Goal: Information Seeking & Learning: Learn about a topic

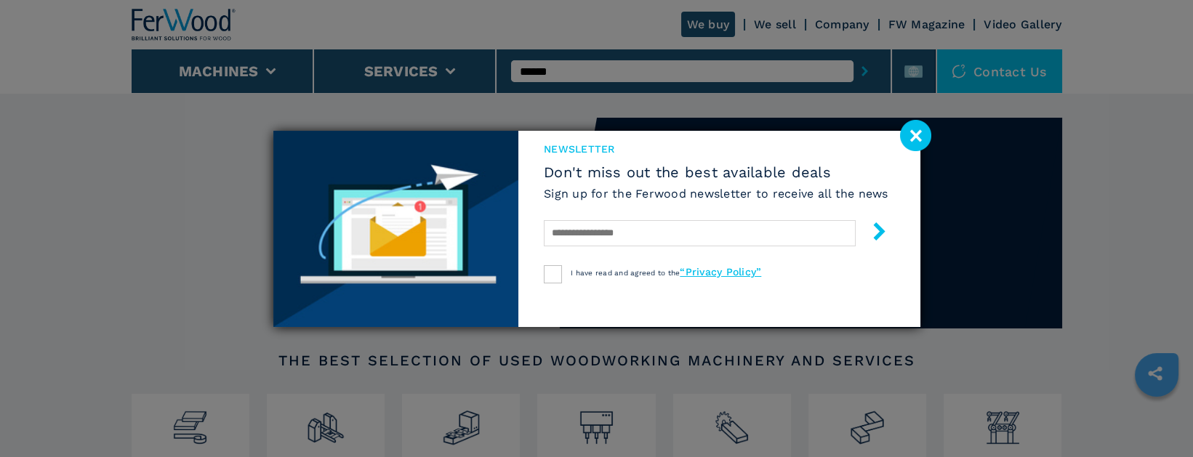
type input "******"
click at [854, 55] on button "submit-button" at bounding box center [865, 71] width 23 height 33
click at [923, 124] on image at bounding box center [915, 135] width 31 height 31
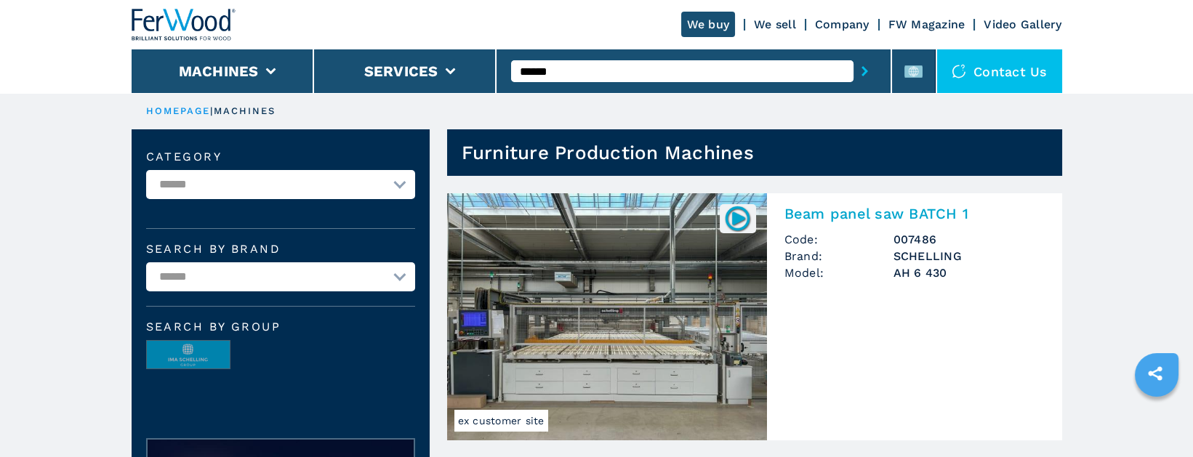
click at [632, 279] on img at bounding box center [607, 316] width 320 height 247
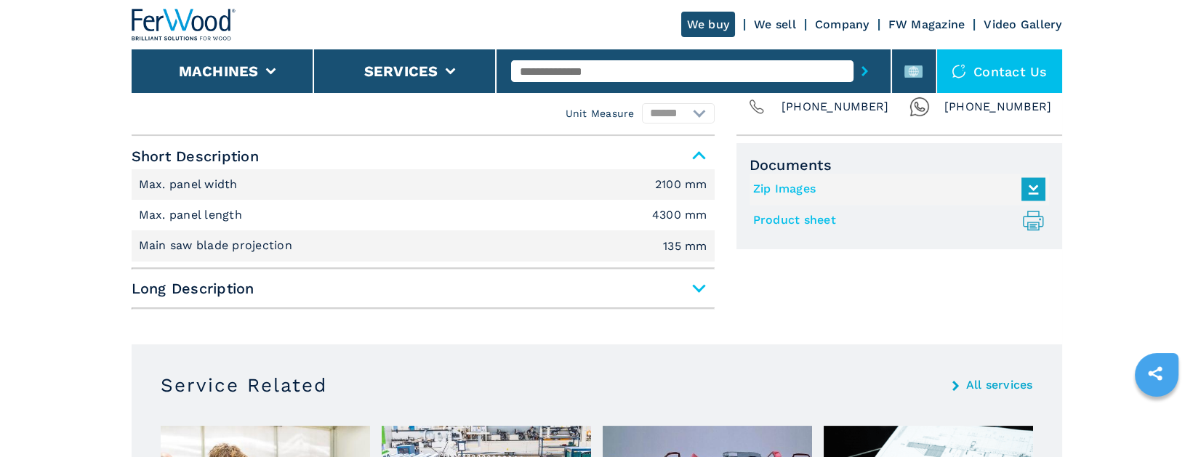
scroll to position [597, 0]
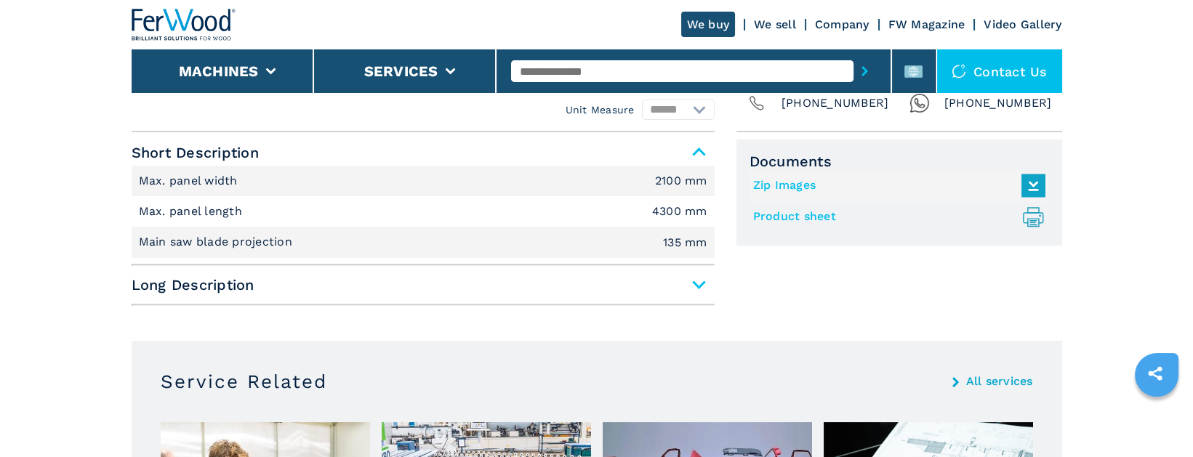
click at [1035, 212] on icon at bounding box center [1032, 216] width 11 height 18
click at [1134, 204] on main "HOMEPAGE | machines | panel saws | beam panel saw batch 1 | ah 6 430 | 007486 S…" at bounding box center [596, 452] width 1193 height 2099
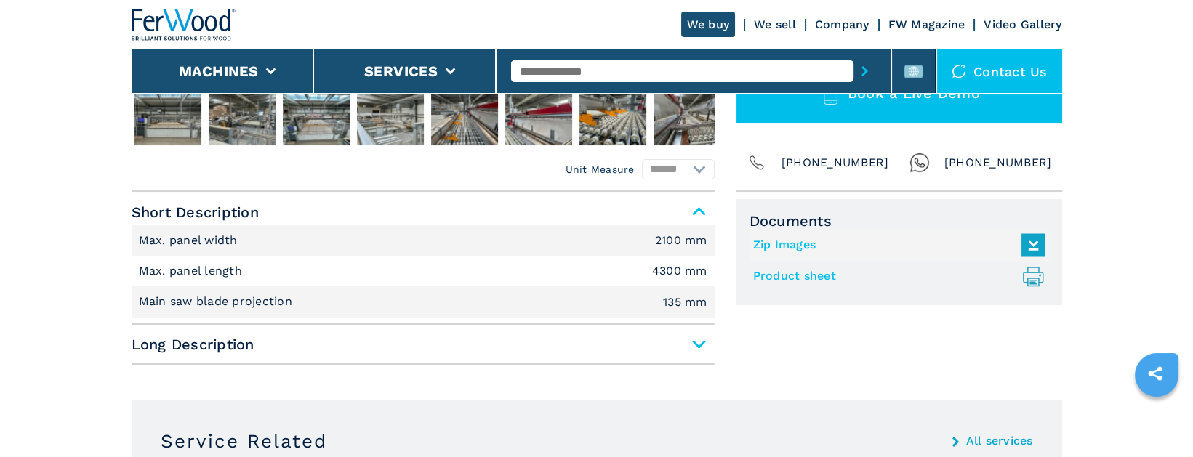
scroll to position [544, 0]
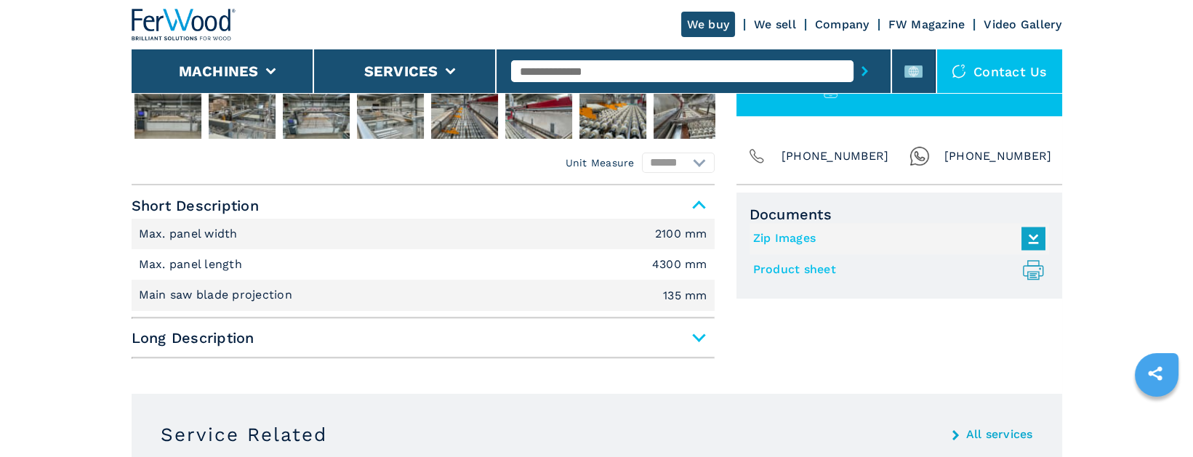
click at [693, 336] on span "Long Description" at bounding box center [423, 338] width 583 height 26
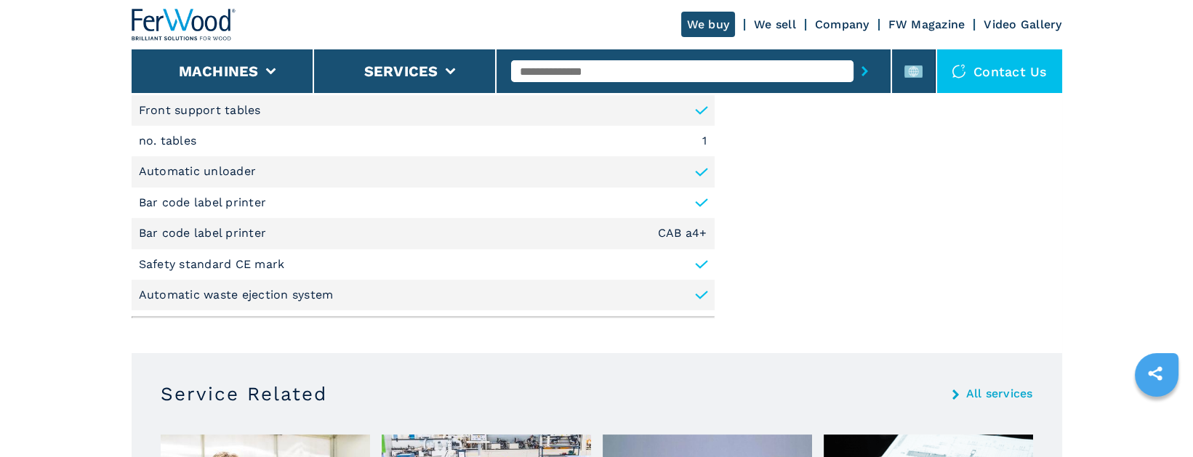
scroll to position [807, 0]
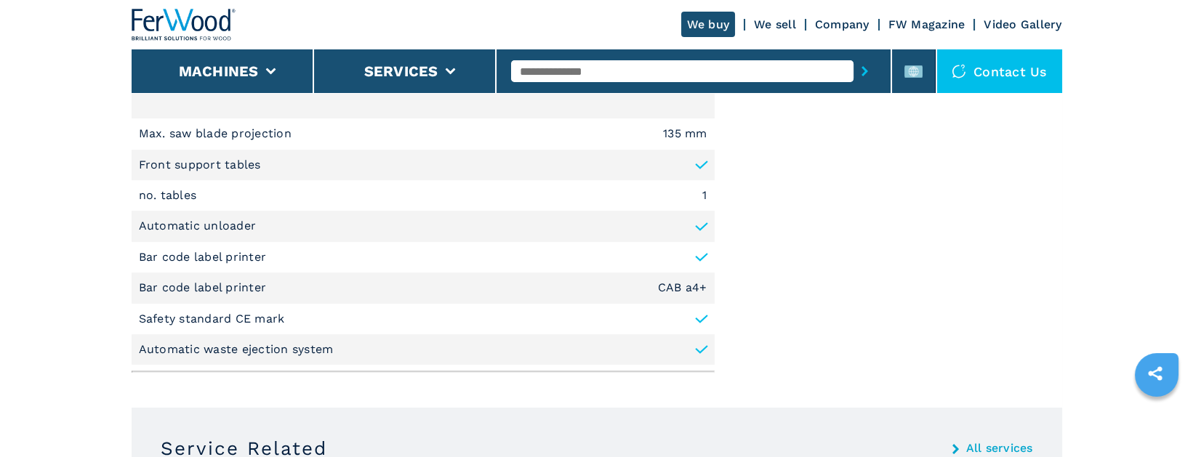
click at [582, 65] on input "text" at bounding box center [682, 71] width 342 height 22
type input "*******"
click at [854, 55] on button "submit-button" at bounding box center [865, 71] width 23 height 33
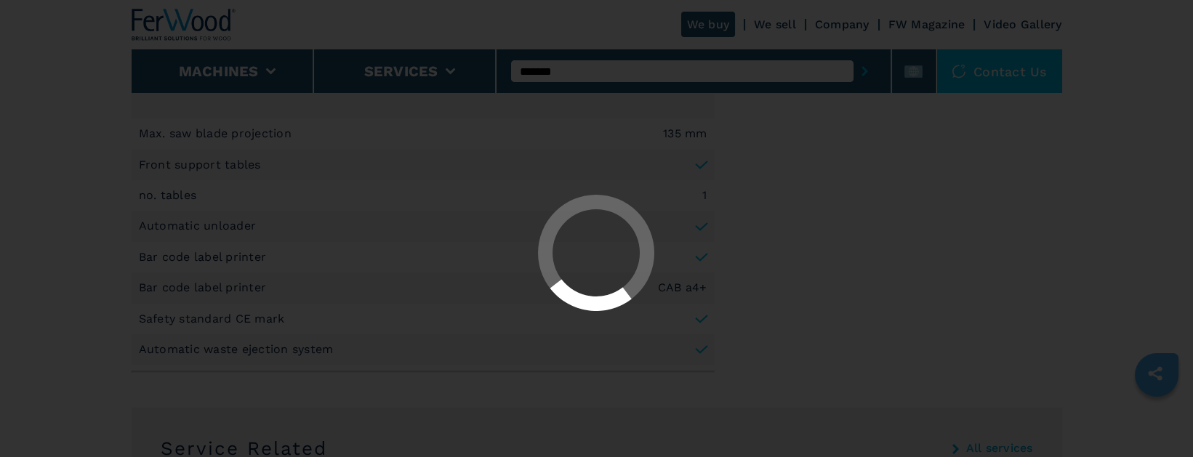
scroll to position [0, 0]
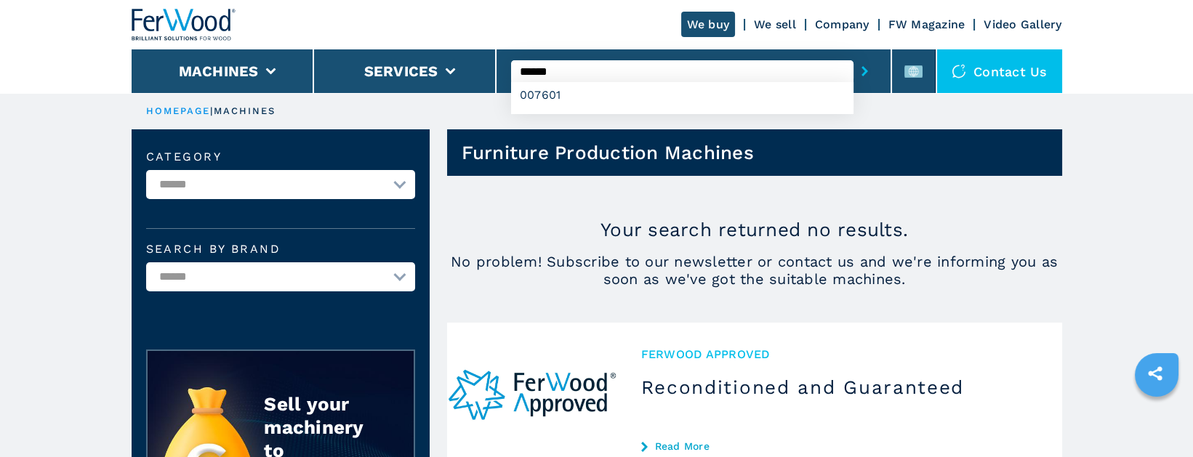
type input "******"
click at [854, 55] on button "submit-button" at bounding box center [865, 71] width 23 height 33
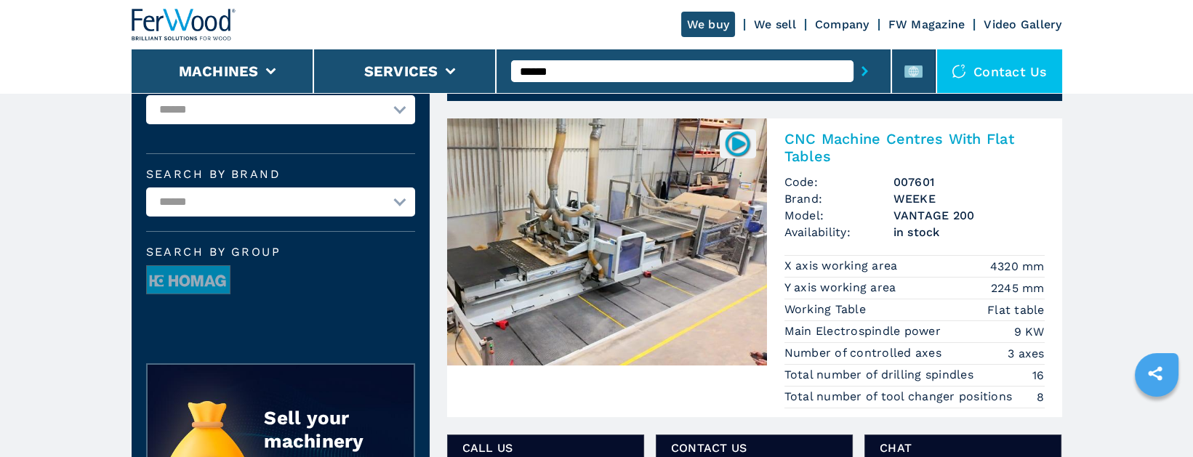
scroll to position [64, 0]
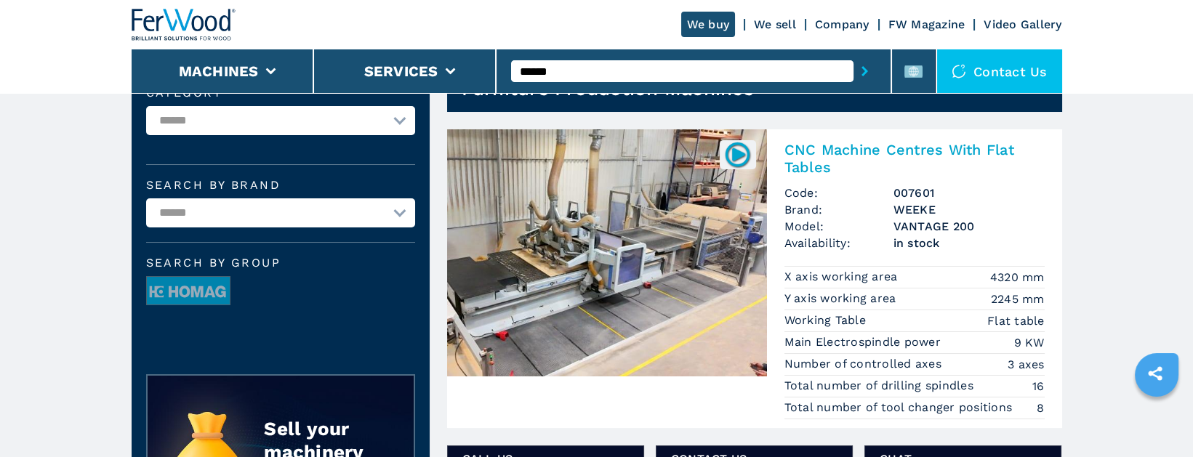
click at [694, 273] on img at bounding box center [607, 252] width 320 height 247
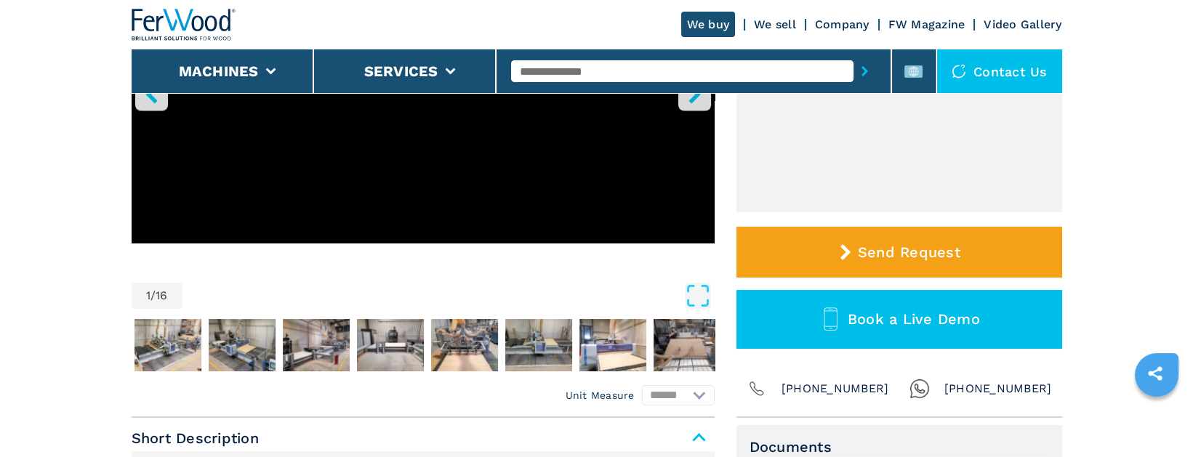
scroll to position [318, 0]
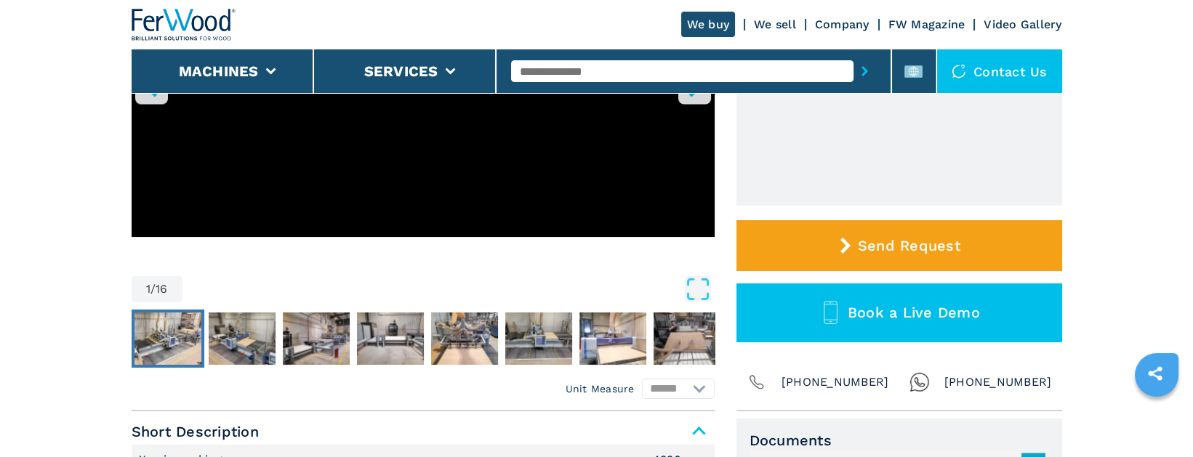
click at [179, 340] on img "Go to Slide 2" at bounding box center [168, 339] width 67 height 52
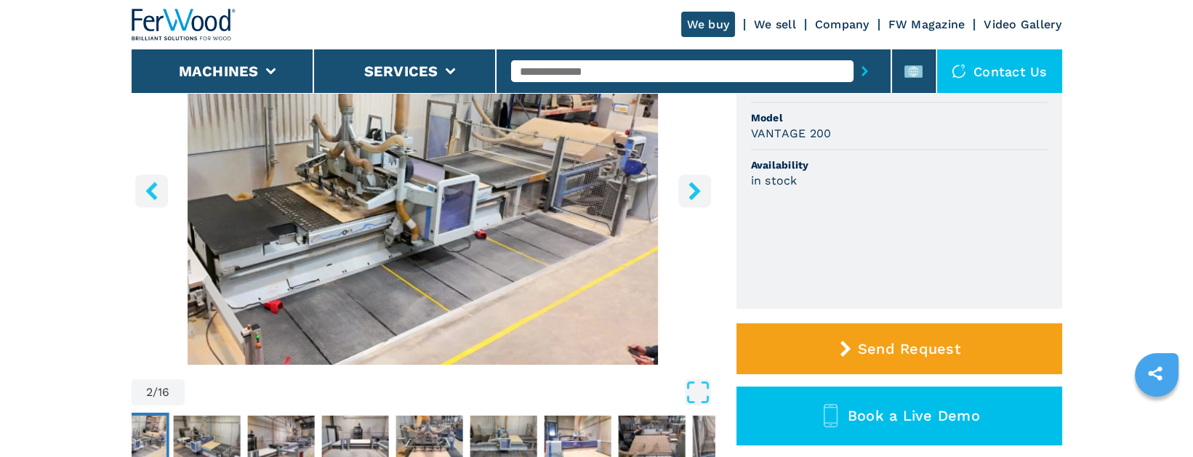
scroll to position [228, 0]
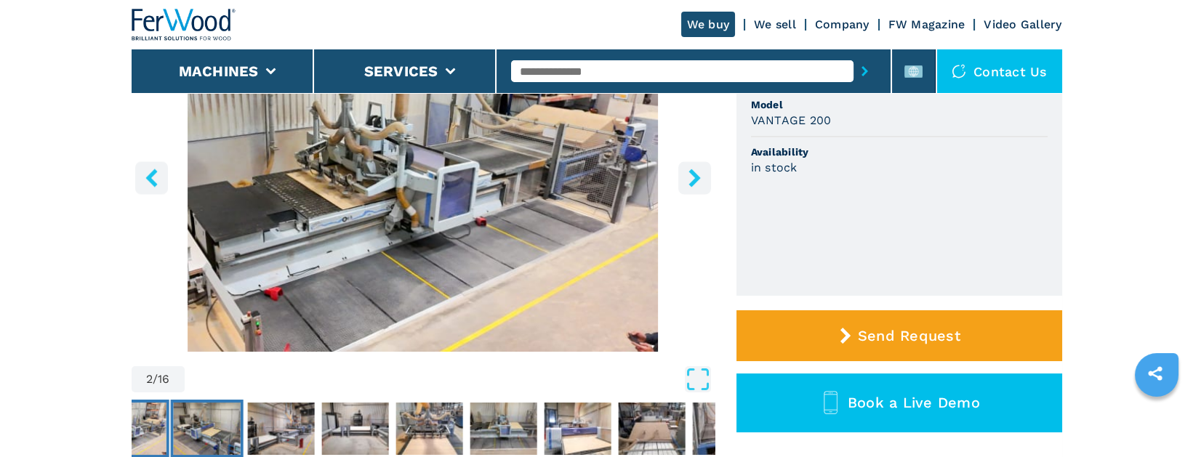
click at [215, 419] on img "Go to Slide 3" at bounding box center [206, 429] width 67 height 52
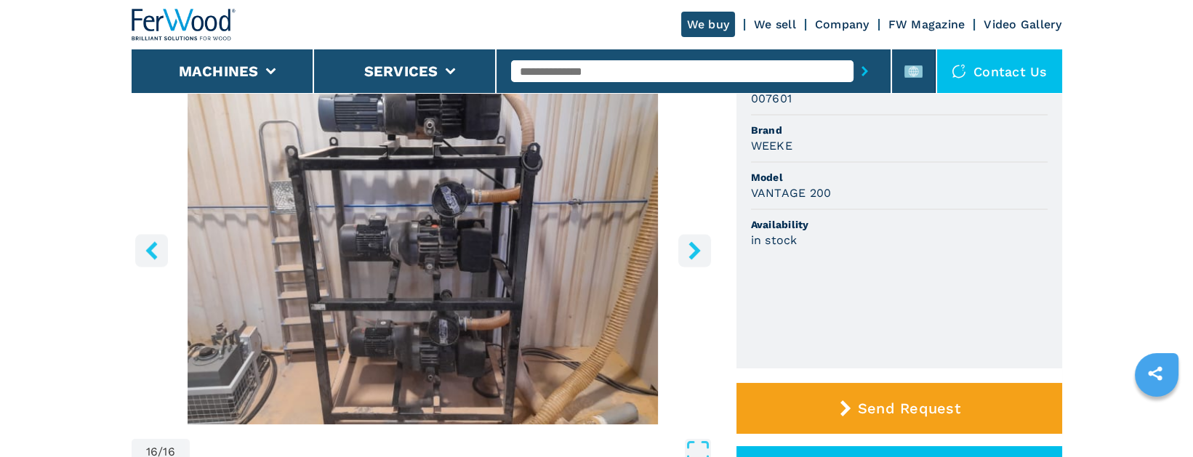
scroll to position [161, 0]
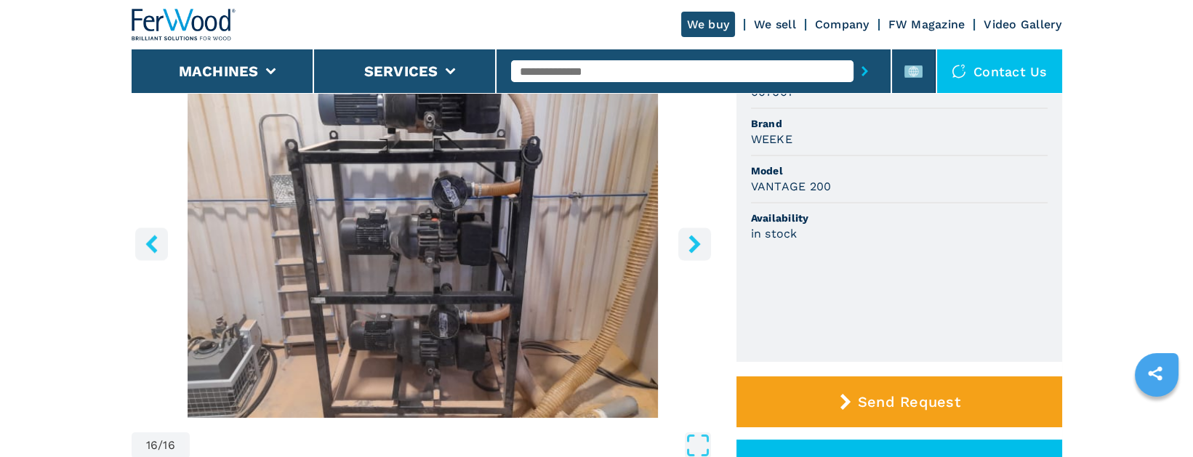
click at [695, 244] on icon "right-button" at bounding box center [695, 244] width 12 height 18
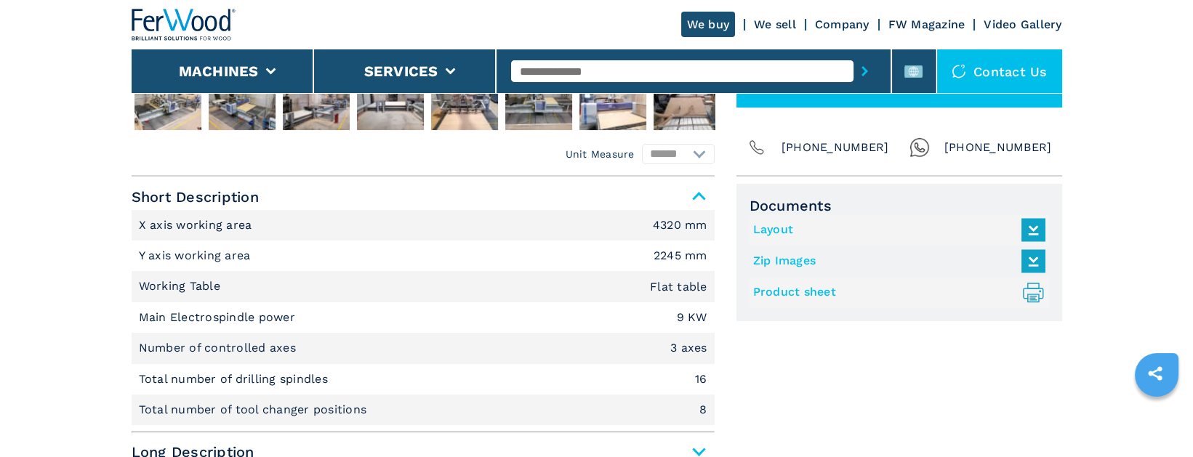
scroll to position [570, 0]
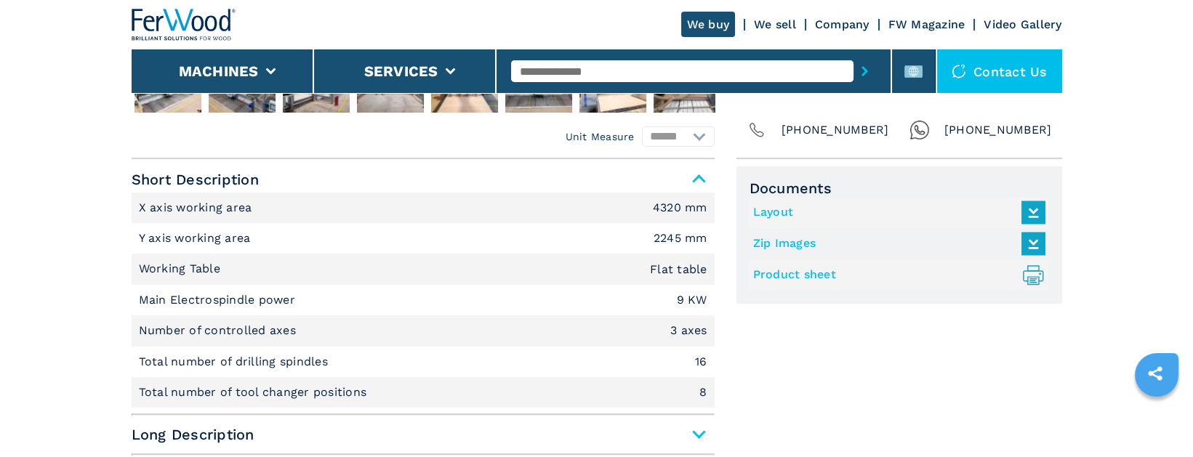
click at [1027, 276] on icon at bounding box center [1032, 274] width 11 height 18
click at [1033, 209] on icon at bounding box center [1033, 212] width 31 height 31
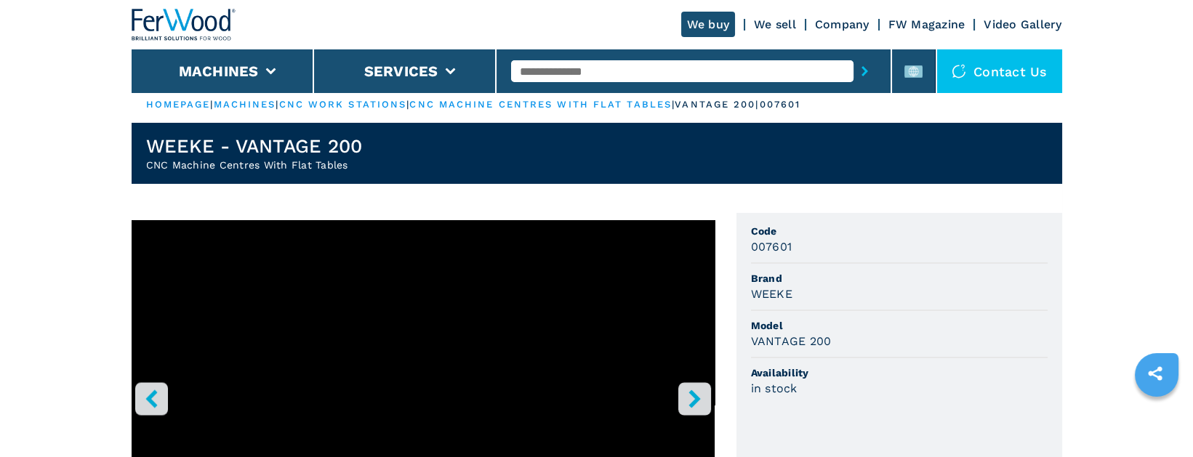
scroll to position [0, 0]
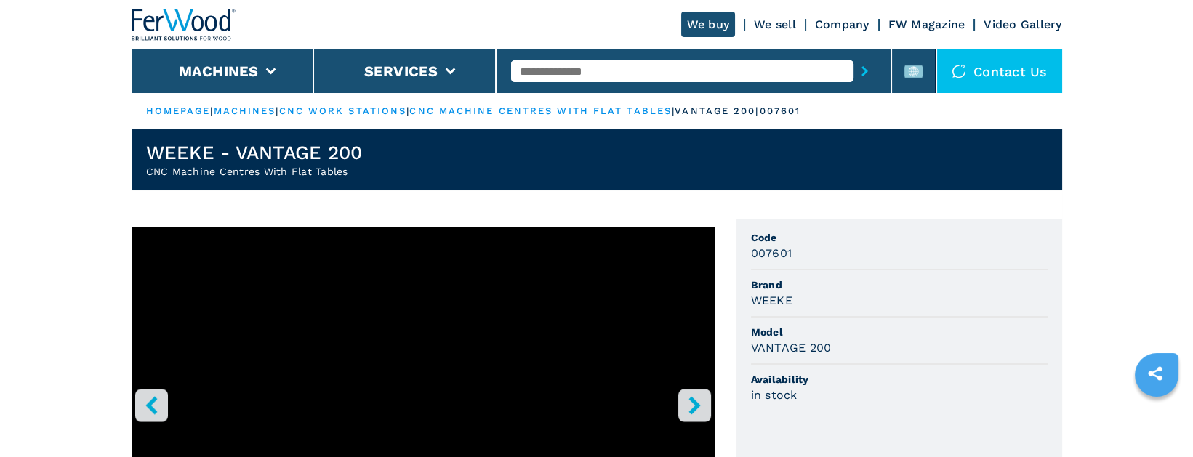
click at [617, 68] on input "text" at bounding box center [682, 71] width 342 height 22
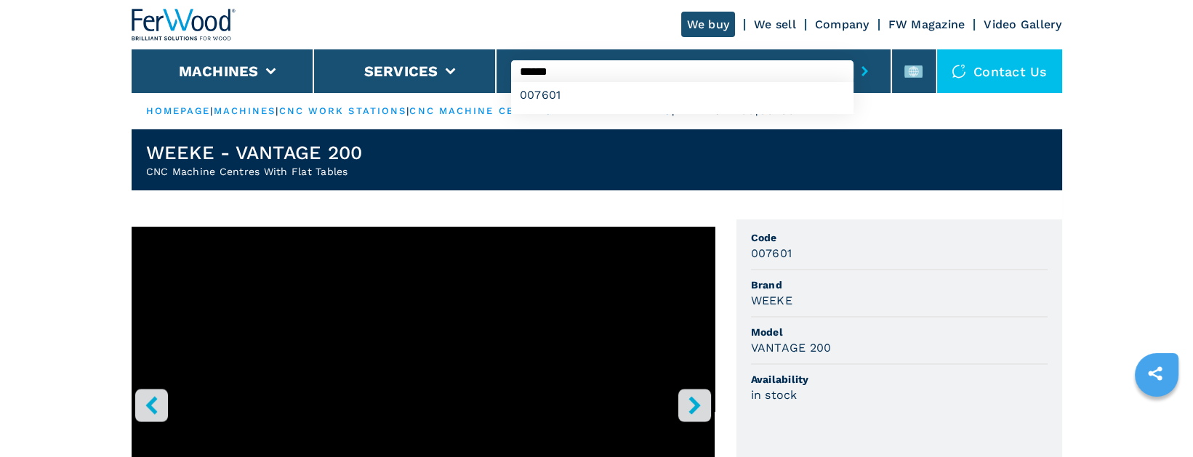
type input "******"
click at [854, 55] on button "submit-button" at bounding box center [865, 71] width 23 height 33
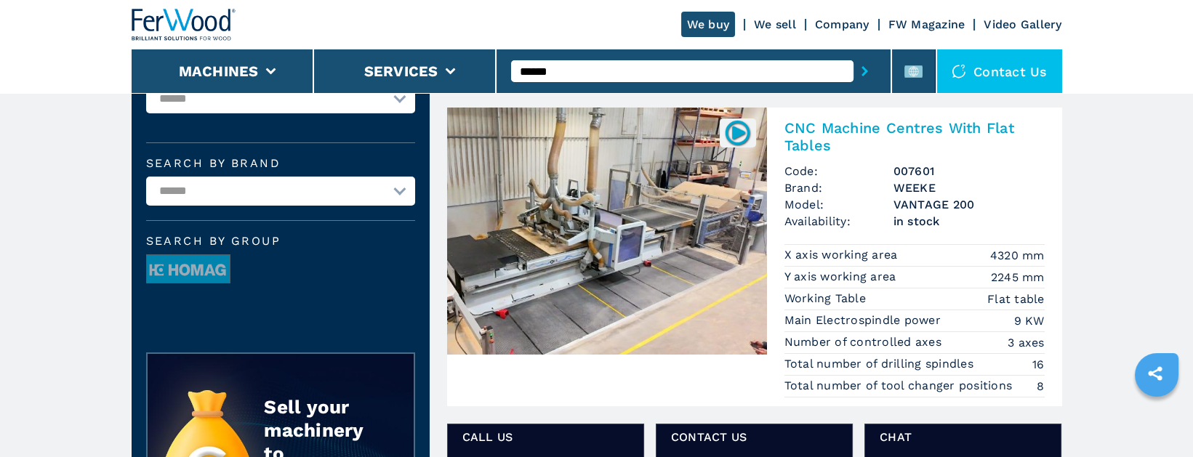
scroll to position [79, 0]
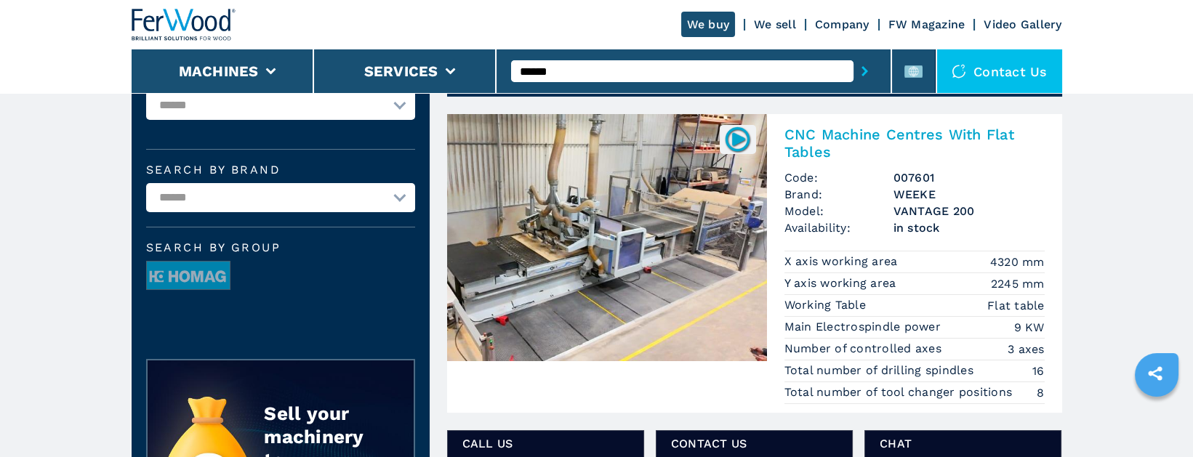
click at [721, 262] on img at bounding box center [607, 237] width 320 height 247
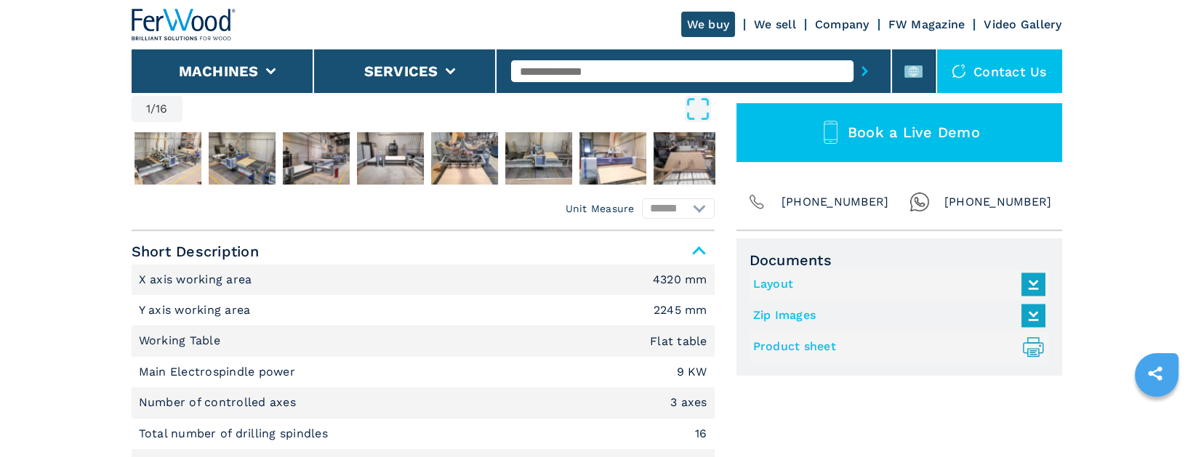
scroll to position [501, 0]
